Goal: Check status: Check status

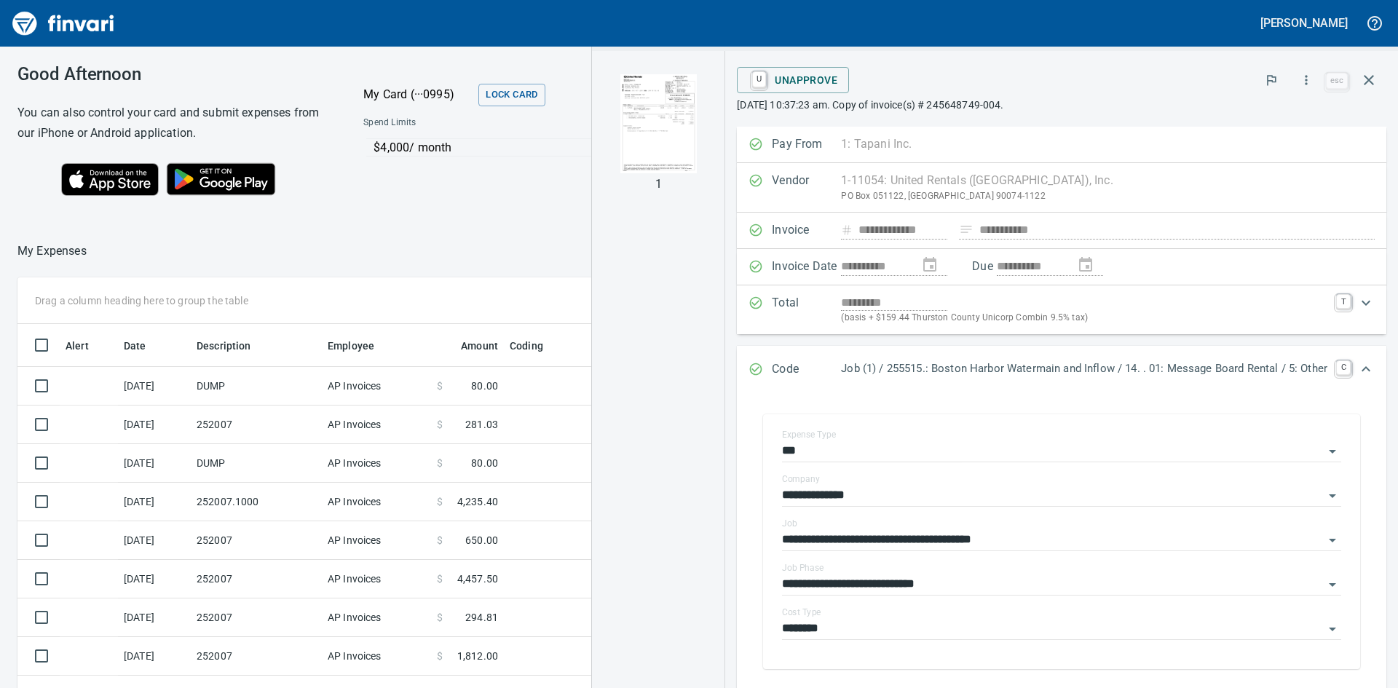
scroll to position [73, 0]
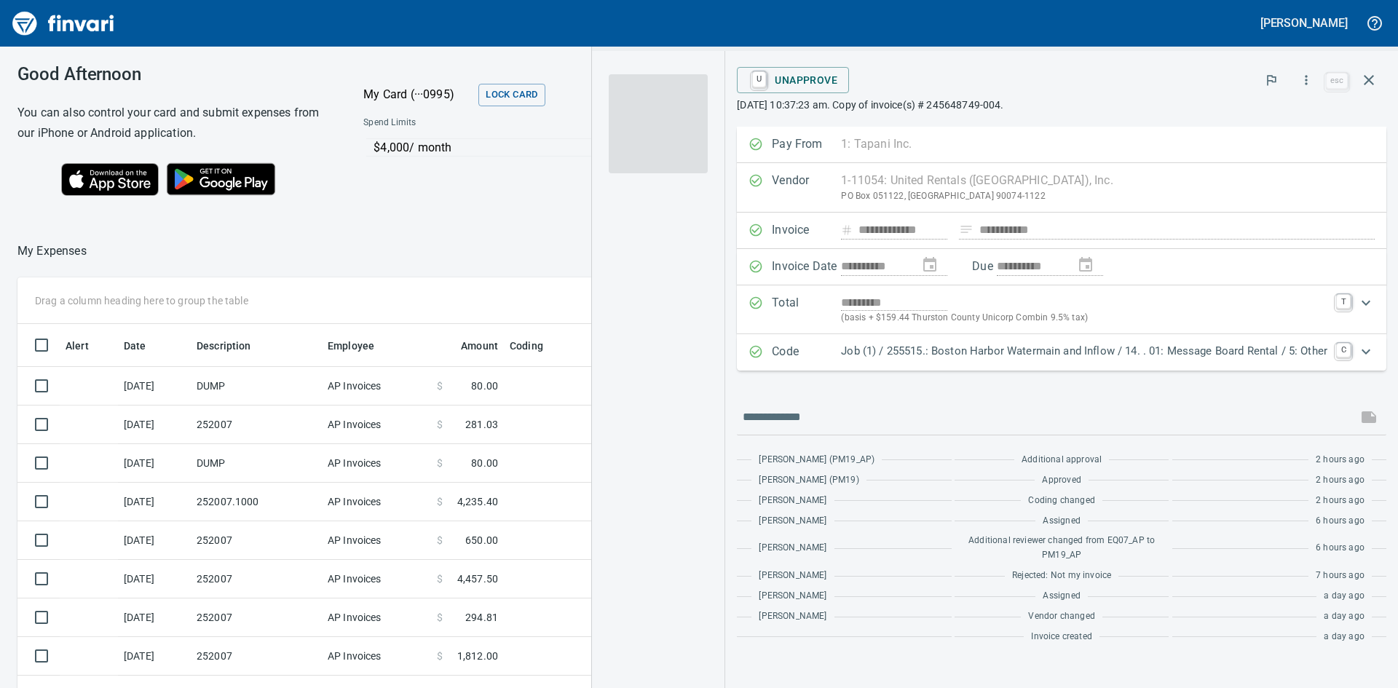
scroll to position [517, 966]
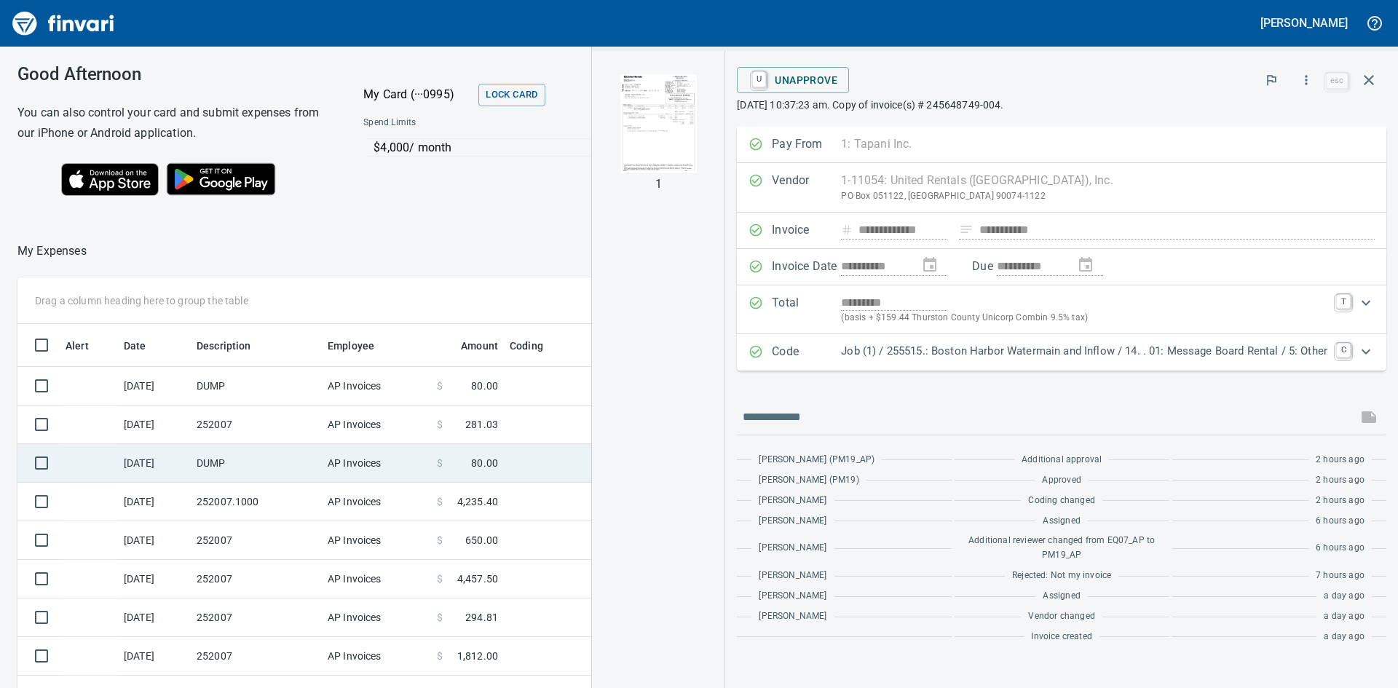
click at [266, 446] on td "DUMP" at bounding box center [256, 463] width 131 height 39
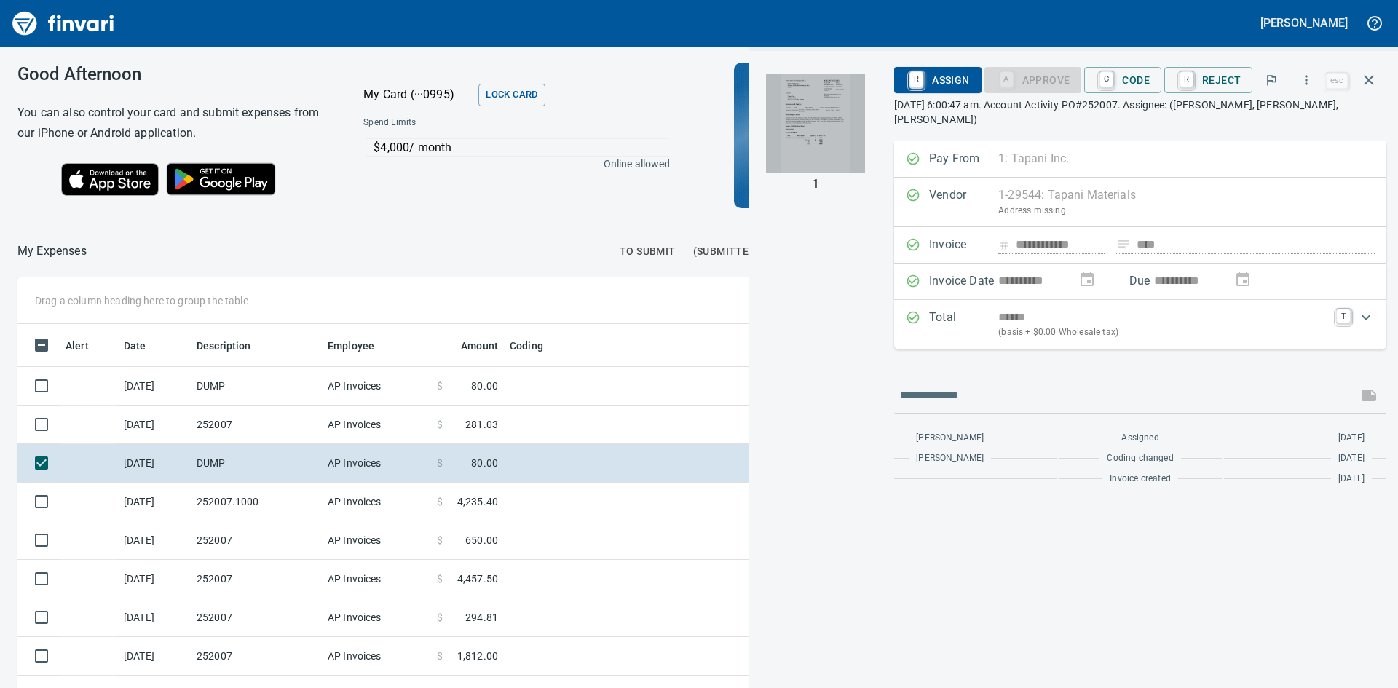
click at [807, 146] on img "button" at bounding box center [815, 123] width 99 height 99
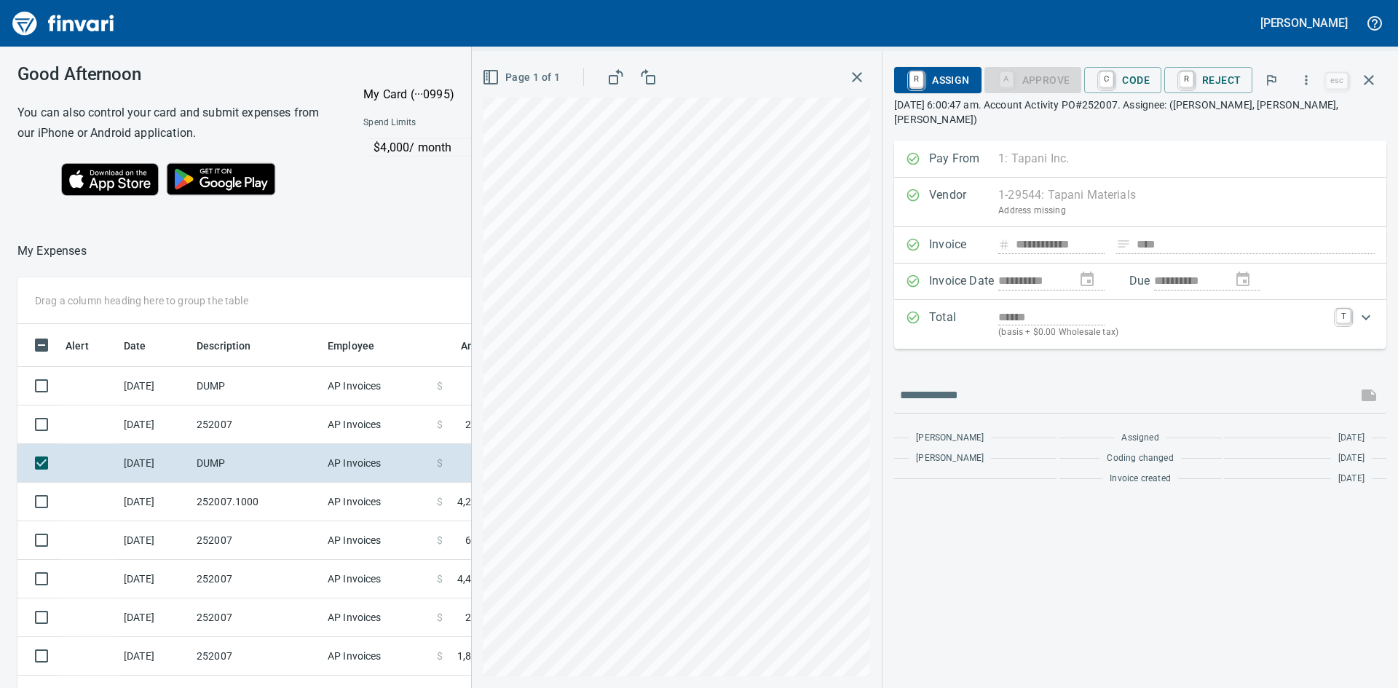
click at [860, 78] on icon "button" at bounding box center [857, 77] width 10 height 10
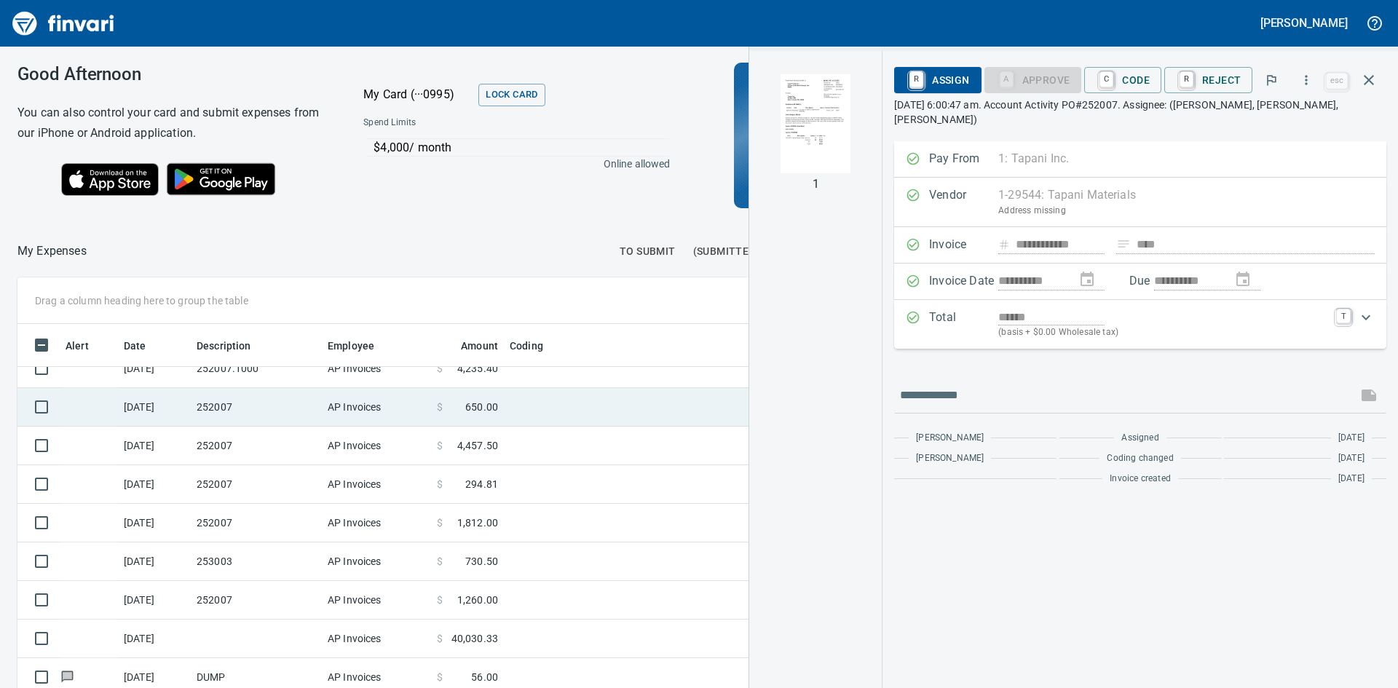
scroll to position [73, 0]
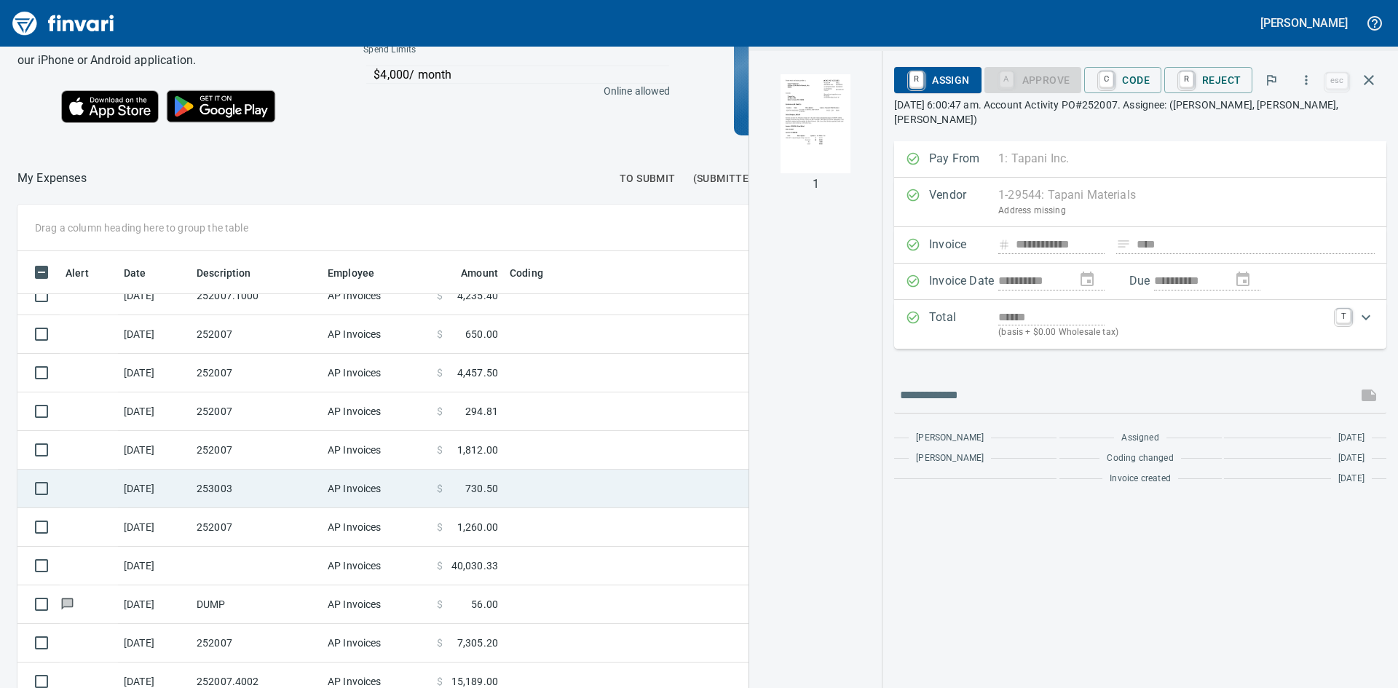
click at [259, 480] on td "253003" at bounding box center [256, 489] width 131 height 39
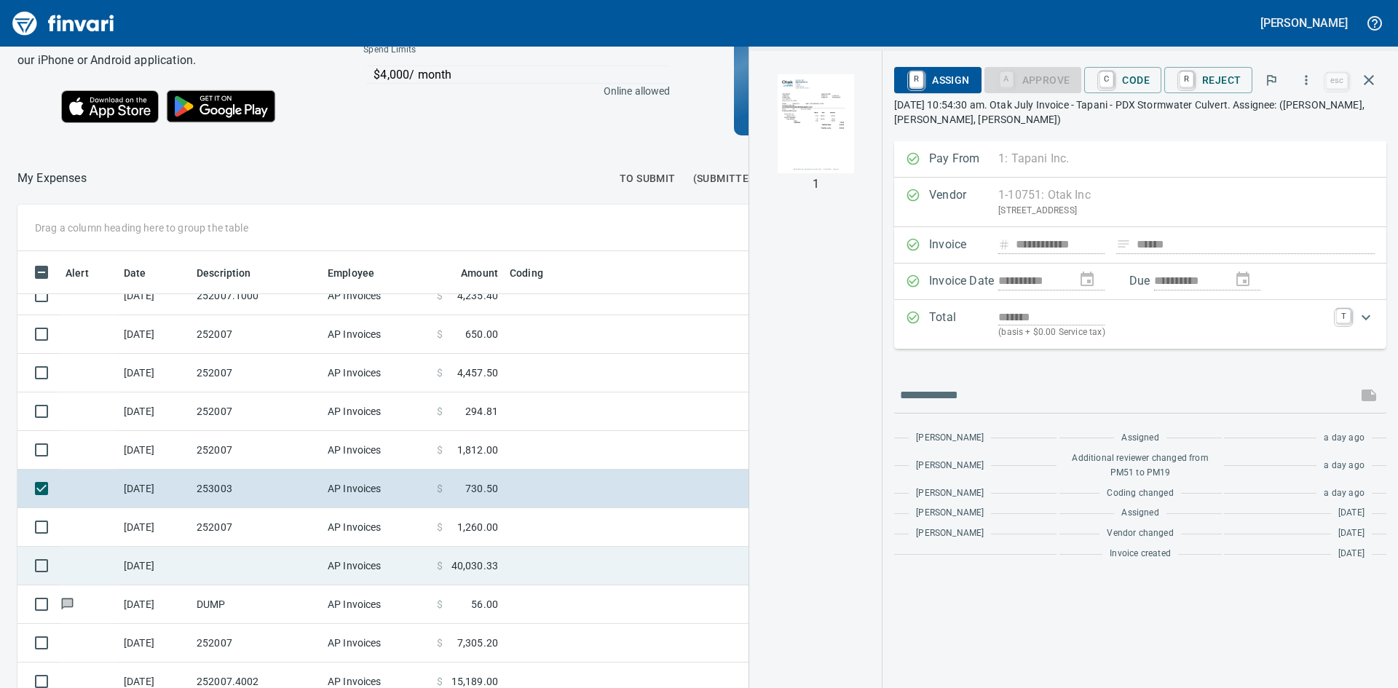
click at [268, 558] on td at bounding box center [256, 566] width 131 height 39
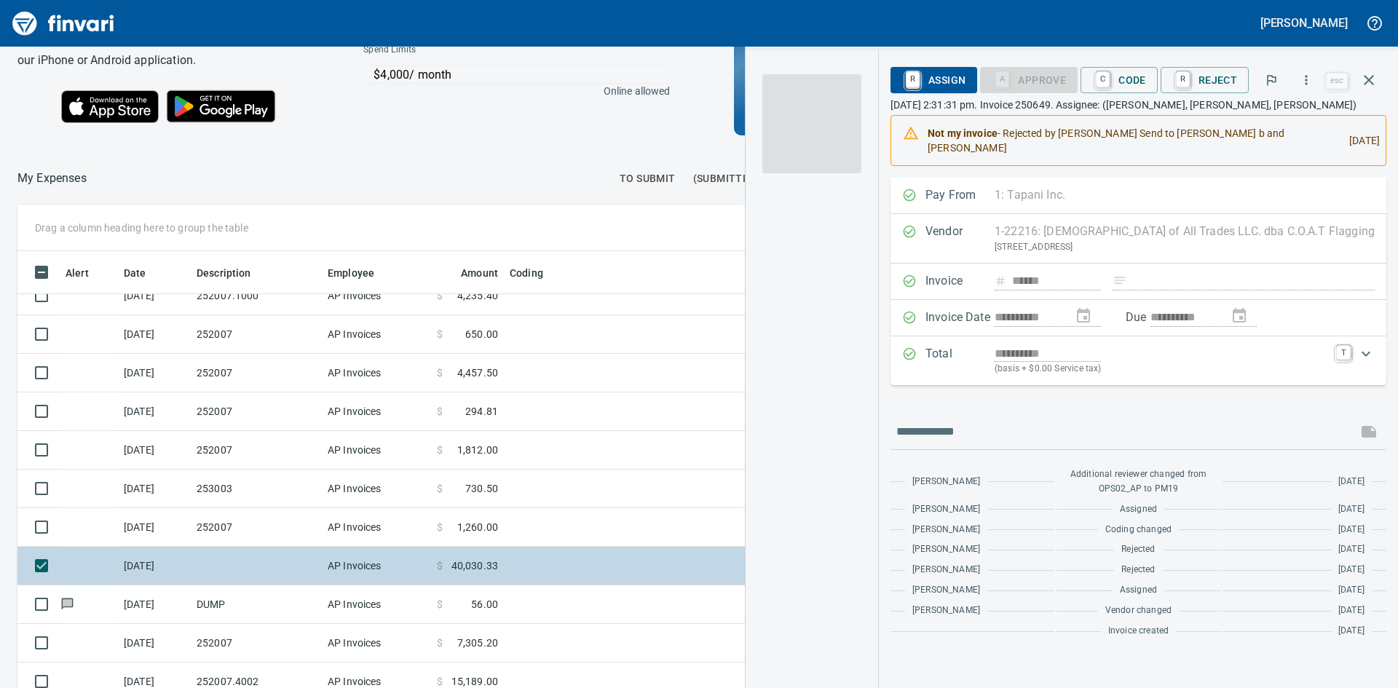
scroll to position [164, 0]
